Goal: Task Accomplishment & Management: Use online tool/utility

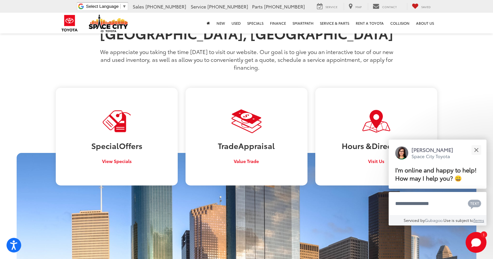
scroll to position [549, 0]
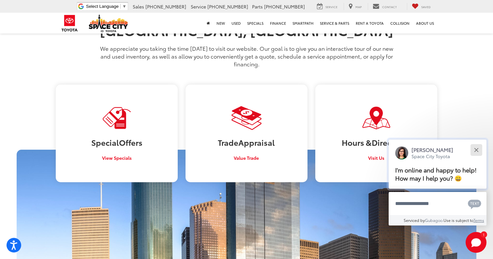
click at [474, 150] on button "Close" at bounding box center [476, 150] width 14 height 14
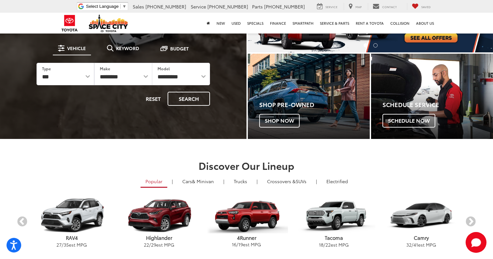
scroll to position [0, 0]
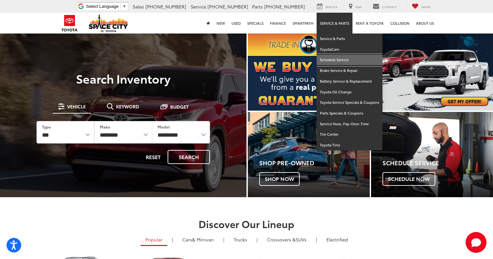
click at [342, 60] on link "Schedule Service" at bounding box center [350, 60] width 66 height 11
